Goal: Information Seeking & Learning: Learn about a topic

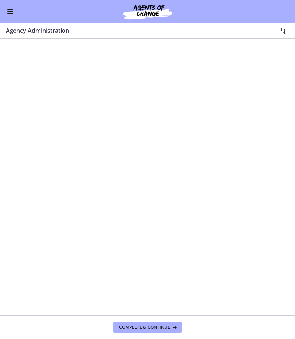
click at [12, 13] on span "Enable menu" at bounding box center [10, 13] width 6 height 1
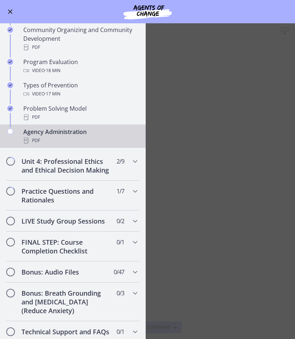
scroll to position [421, 0]
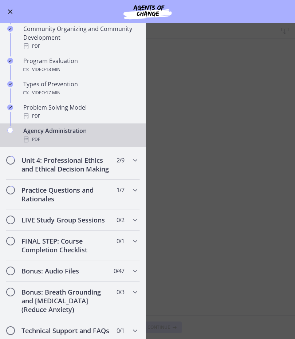
click at [216, 104] on main "Agency Administration Download Enable fullscreen Complete & continue" at bounding box center [147, 180] width 295 height 315
click at [212, 114] on main "Agency Administration Download Enable fullscreen Complete & continue" at bounding box center [147, 180] width 295 height 315
click at [212, 113] on main "Agency Administration Download Enable fullscreen Complete & continue" at bounding box center [147, 180] width 295 height 315
click at [14, 13] on button "Enable menu" at bounding box center [10, 11] width 9 height 9
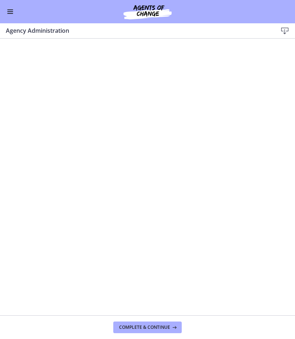
click at [158, 325] on span "Complete & continue" at bounding box center [144, 327] width 51 height 6
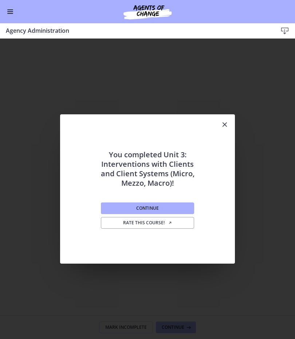
click at [189, 203] on button "Continue" at bounding box center [147, 208] width 93 height 12
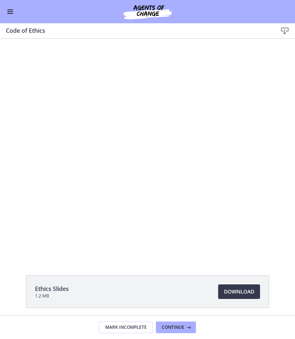
scroll to position [415, 0]
click at [14, 9] on button "Enable menu" at bounding box center [10, 11] width 9 height 9
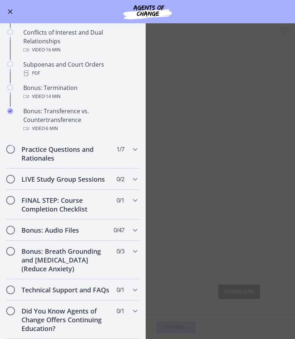
scroll to position [0, 0]
click at [258, 142] on main "Code of Ethics Download Enable fullscreen Ethics Slides 1.2 MB Download Opens i…" at bounding box center [147, 180] width 295 height 315
click at [253, 142] on main "Code of Ethics Download Enable fullscreen Ethics Slides 1.2 MB Download Opens i…" at bounding box center [147, 180] width 295 height 315
click at [13, 12] on button "Enable menu" at bounding box center [10, 11] width 9 height 9
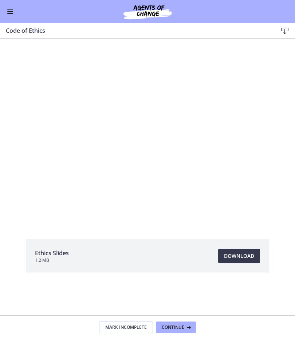
click at [32, 55] on div at bounding box center [147, 131] width 295 height 184
click at [236, 111] on div at bounding box center [147, 131] width 295 height 184
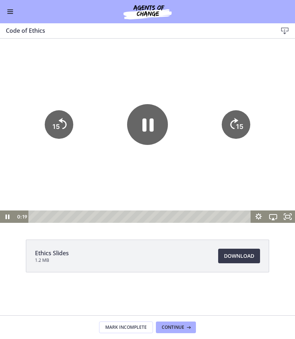
click at [278, 91] on div at bounding box center [147, 131] width 295 height 184
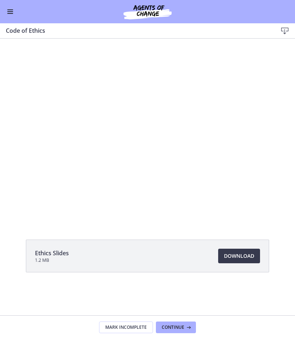
click at [271, 97] on div at bounding box center [147, 131] width 295 height 184
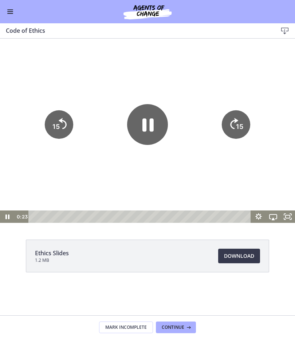
click at [11, 12] on button "Enable menu" at bounding box center [10, 11] width 9 height 9
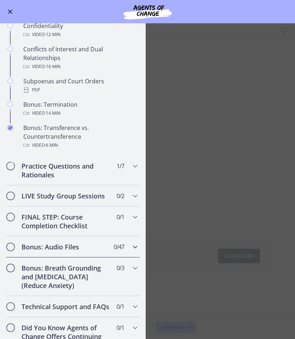
click at [136, 242] on div "Bonus: Audio Files 0 / 47 Completed" at bounding box center [73, 246] width 134 height 21
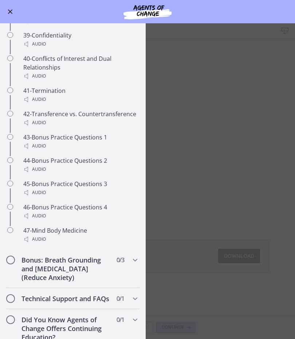
scroll to position [1309, 0]
click at [4, 14] on div "Go to Dashboard" at bounding box center [147, 11] width 295 height 23
click at [4, 11] on div "Go to Dashboard" at bounding box center [147, 11] width 295 height 23
click at [11, 11] on span "Enable menu" at bounding box center [10, 11] width 5 height 5
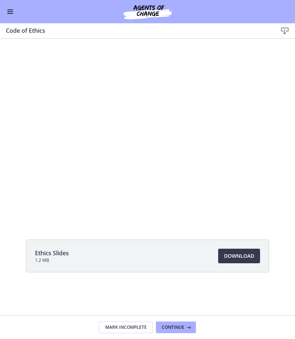
click at [288, 131] on div at bounding box center [147, 131] width 295 height 184
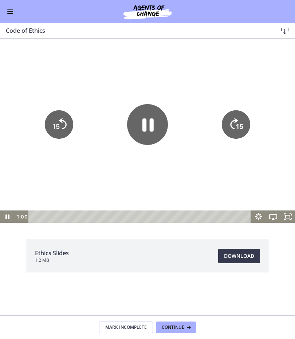
click at [25, 71] on div at bounding box center [147, 131] width 295 height 184
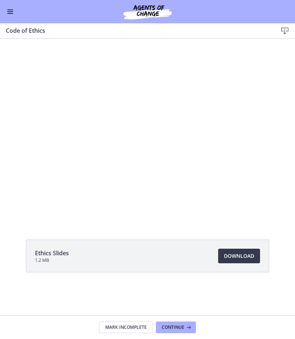
click at [182, 333] on button "Continue" at bounding box center [176, 327] width 40 height 12
